Goal: Task Accomplishment & Management: Complete application form

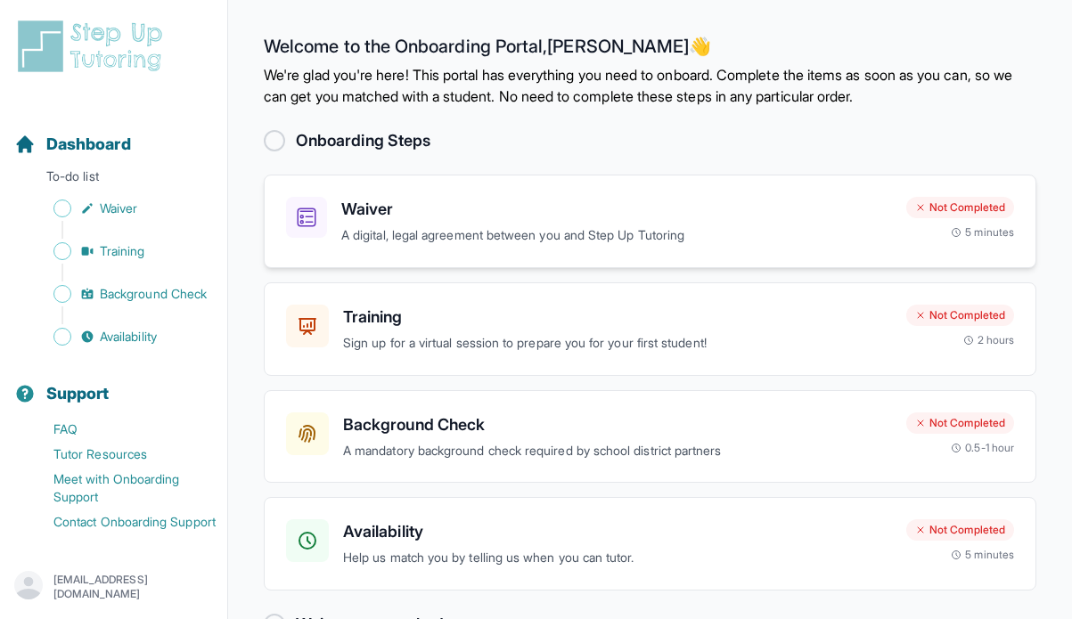
click at [889, 207] on div "Waiver A digital, legal agreement between you and Step Up Tutoring Not Complete…" at bounding box center [650, 221] width 728 height 49
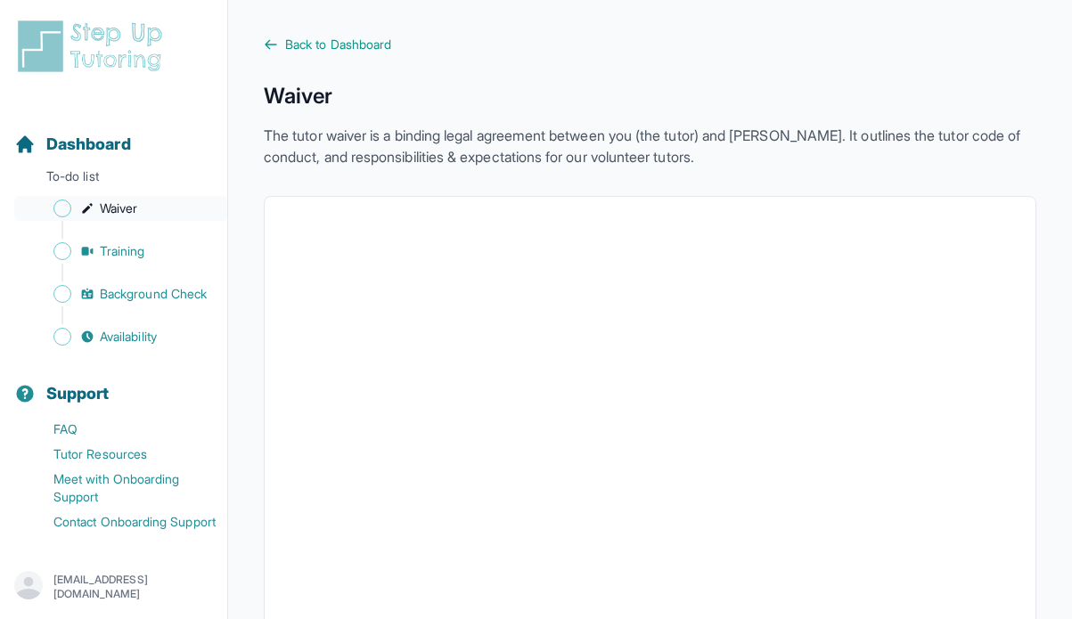
click at [122, 209] on span "Waiver" at bounding box center [118, 209] width 37 height 18
click at [94, 146] on span "Dashboard" at bounding box center [88, 144] width 85 height 25
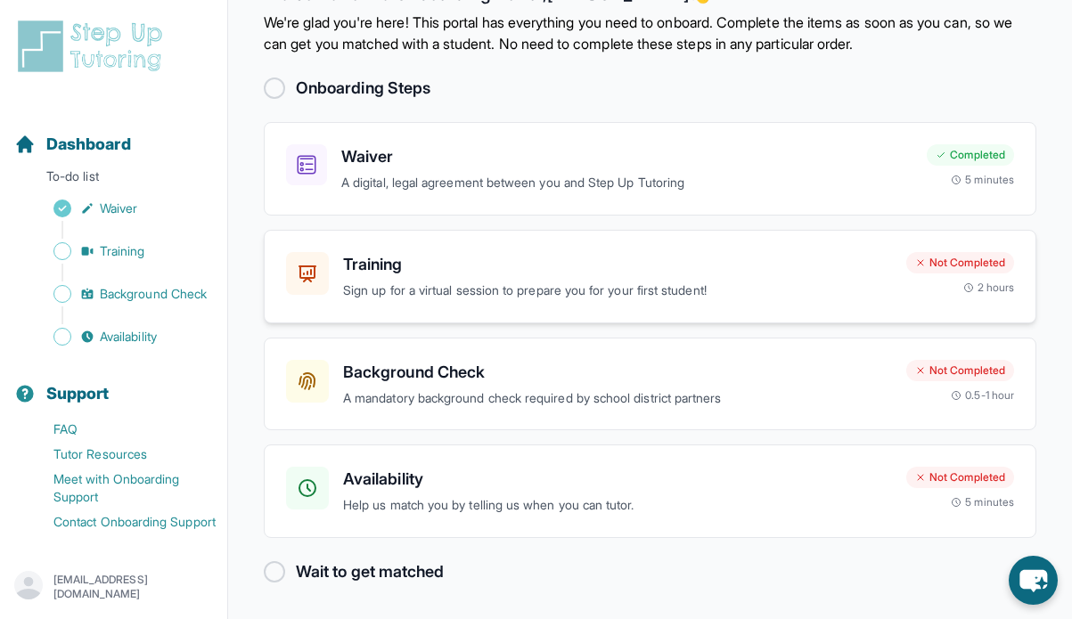
scroll to position [53, 0]
click at [848, 290] on p "Sign up for a virtual session to prepare you for your first student!" at bounding box center [617, 290] width 549 height 20
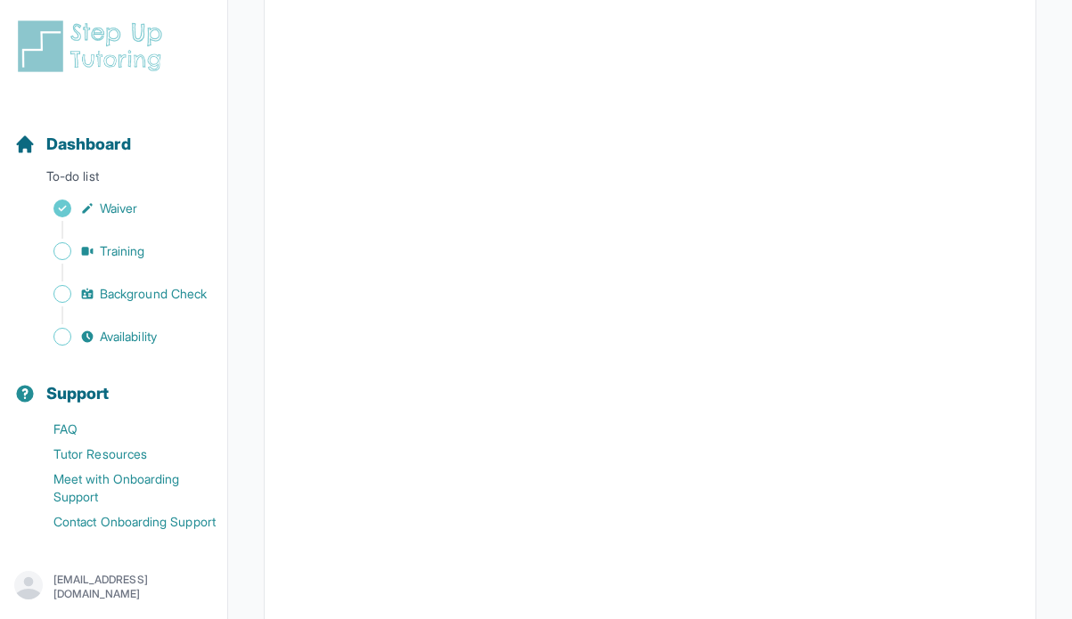
scroll to position [416, 0]
click at [112, 147] on span "Dashboard" at bounding box center [88, 144] width 85 height 25
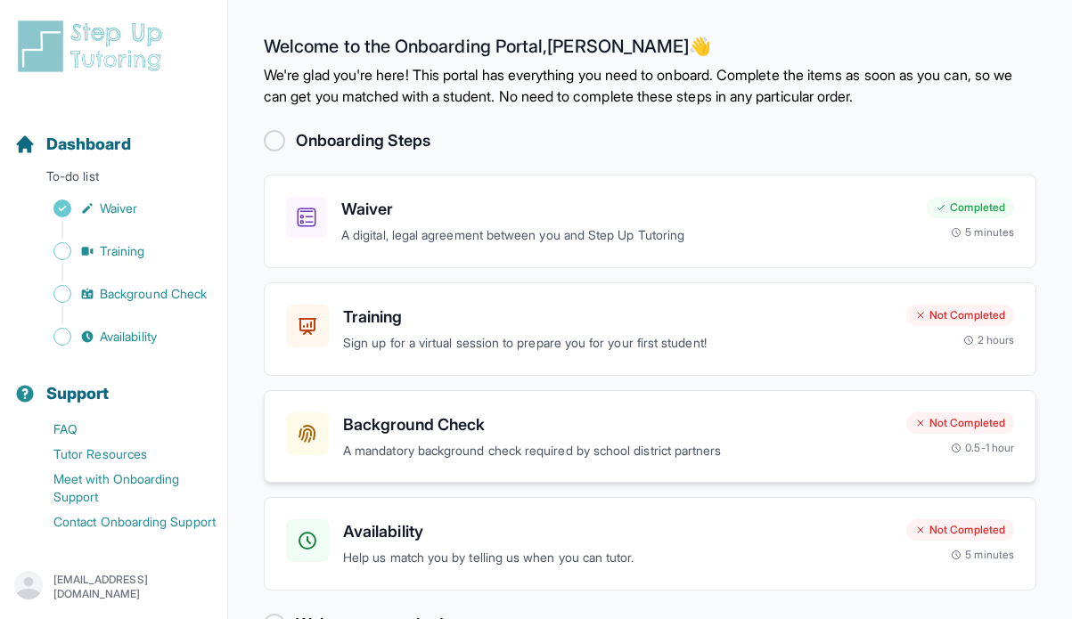
click at [465, 424] on h3 "Background Check" at bounding box center [617, 425] width 549 height 25
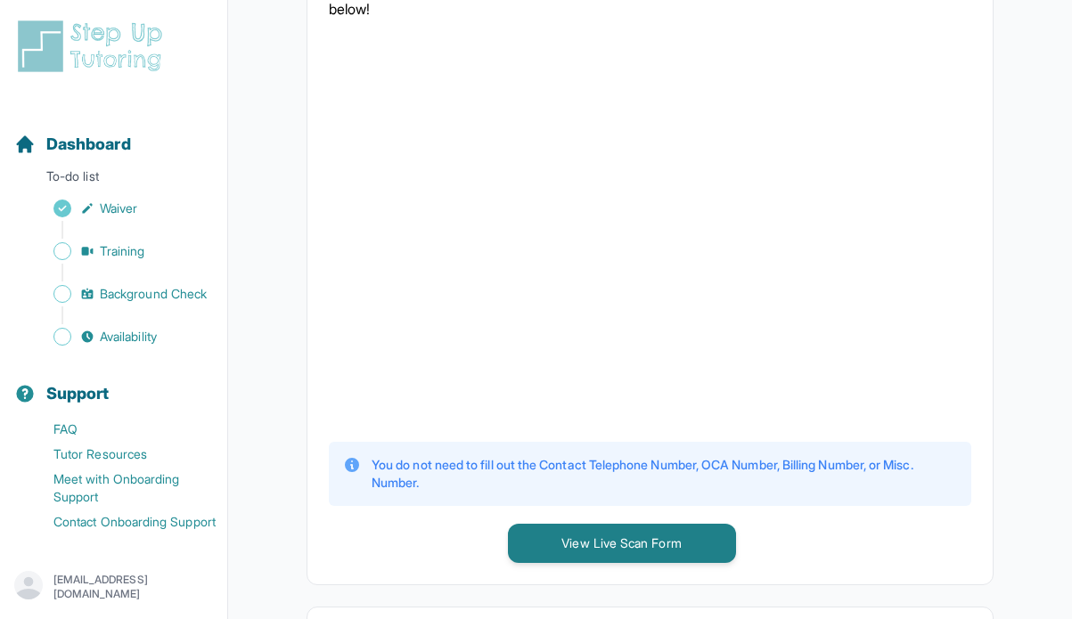
scroll to position [503, 0]
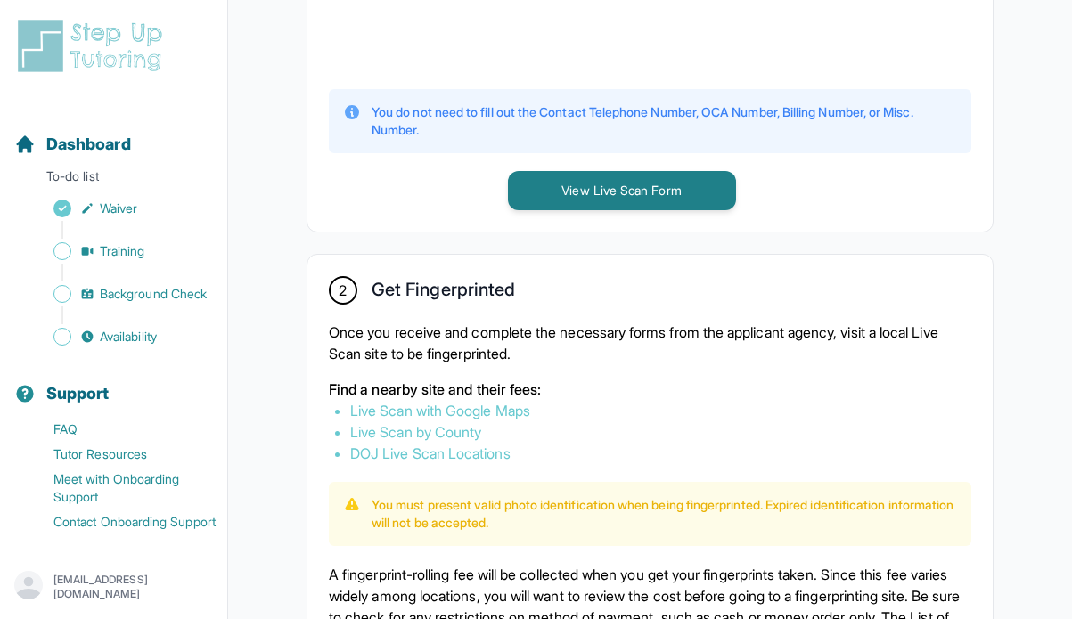
scroll to position [772, 0]
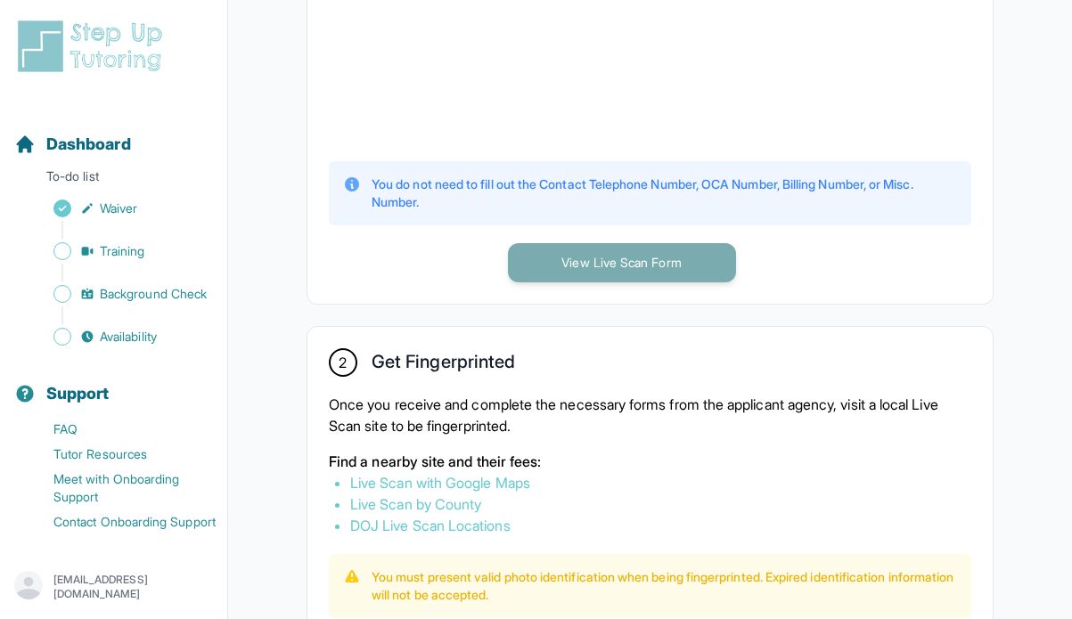
click at [577, 260] on button "View Live Scan Form" at bounding box center [622, 262] width 228 height 39
